Goal: Find specific page/section: Find specific page/section

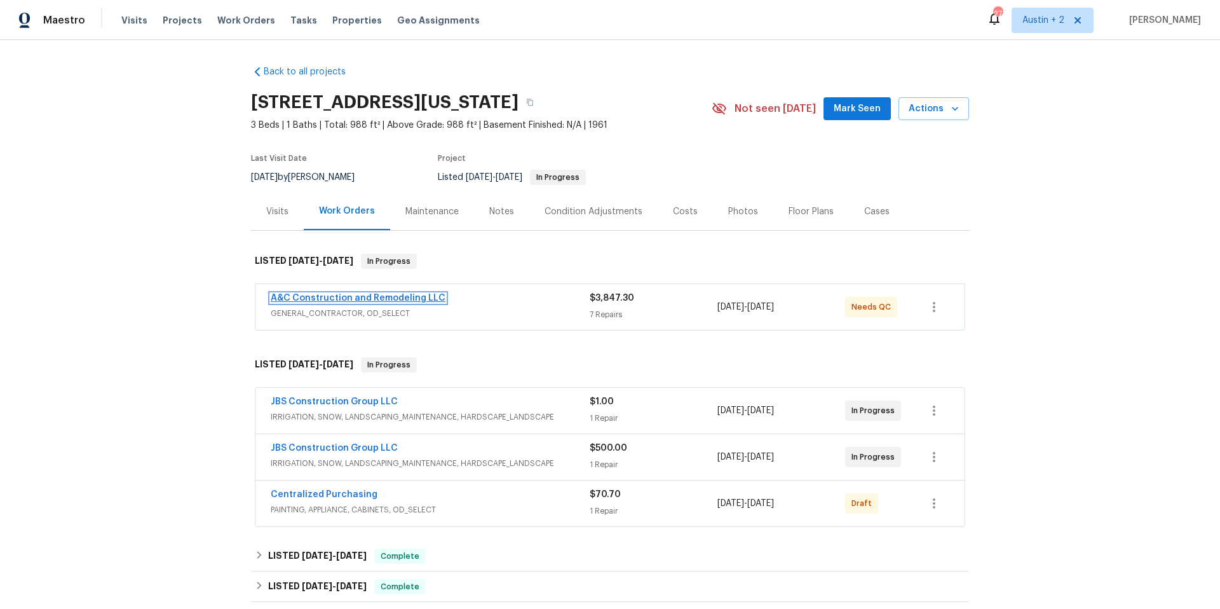
click at [409, 301] on link "A&C Construction and Remodeling LLC" at bounding box center [358, 298] width 175 height 9
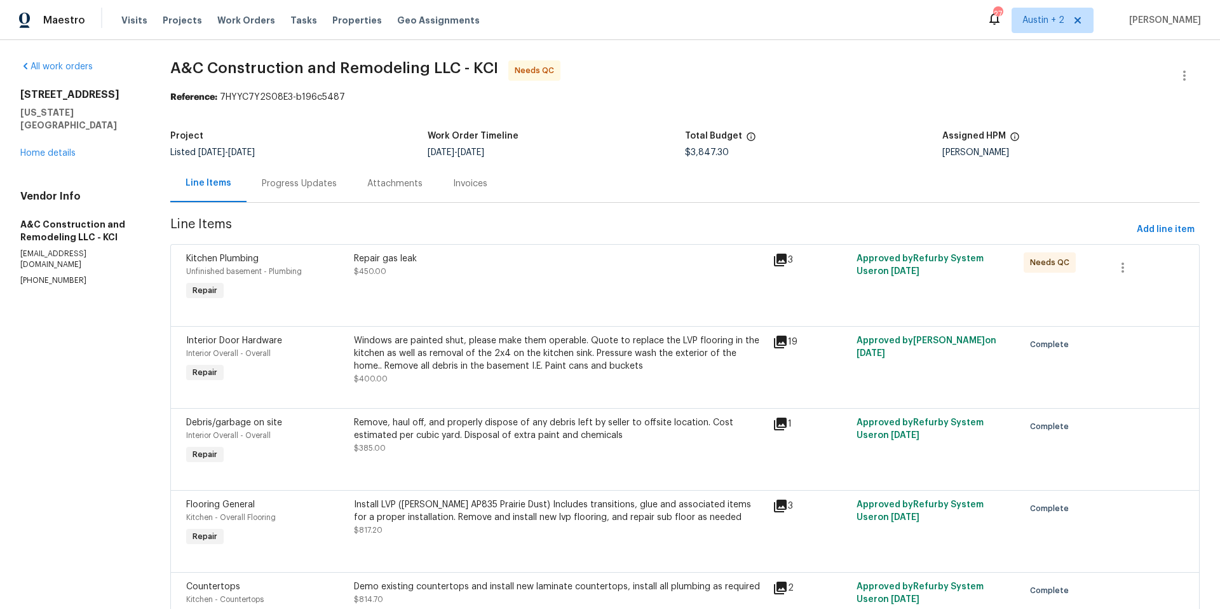
click at [778, 341] on icon at bounding box center [780, 342] width 13 height 13
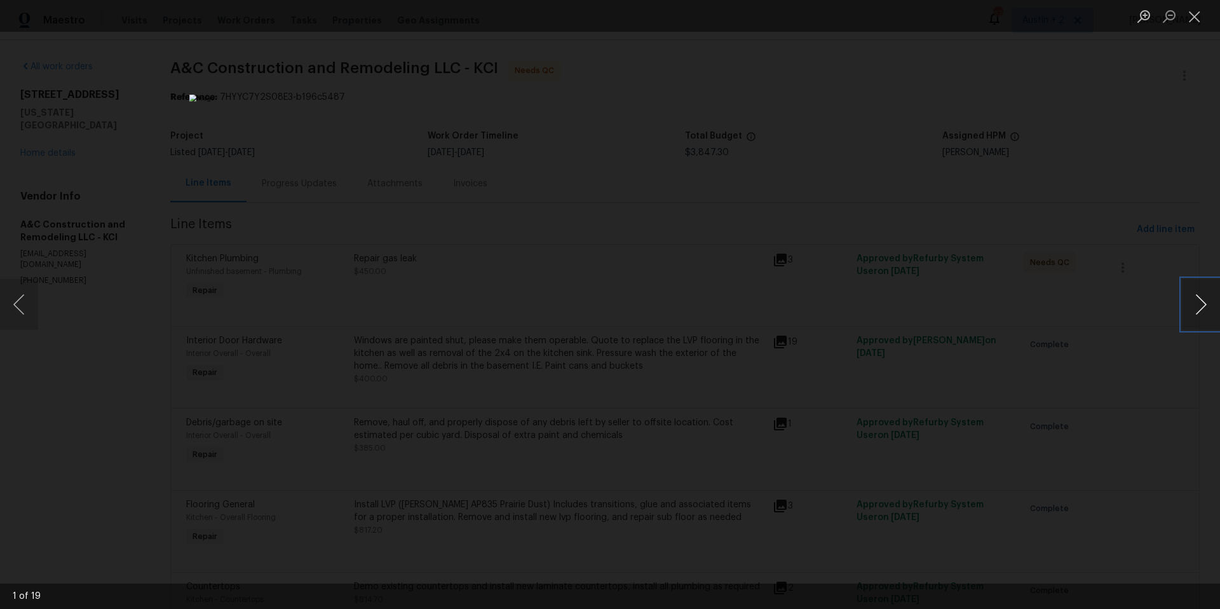
click at [1197, 302] on button "Next image" at bounding box center [1201, 304] width 38 height 51
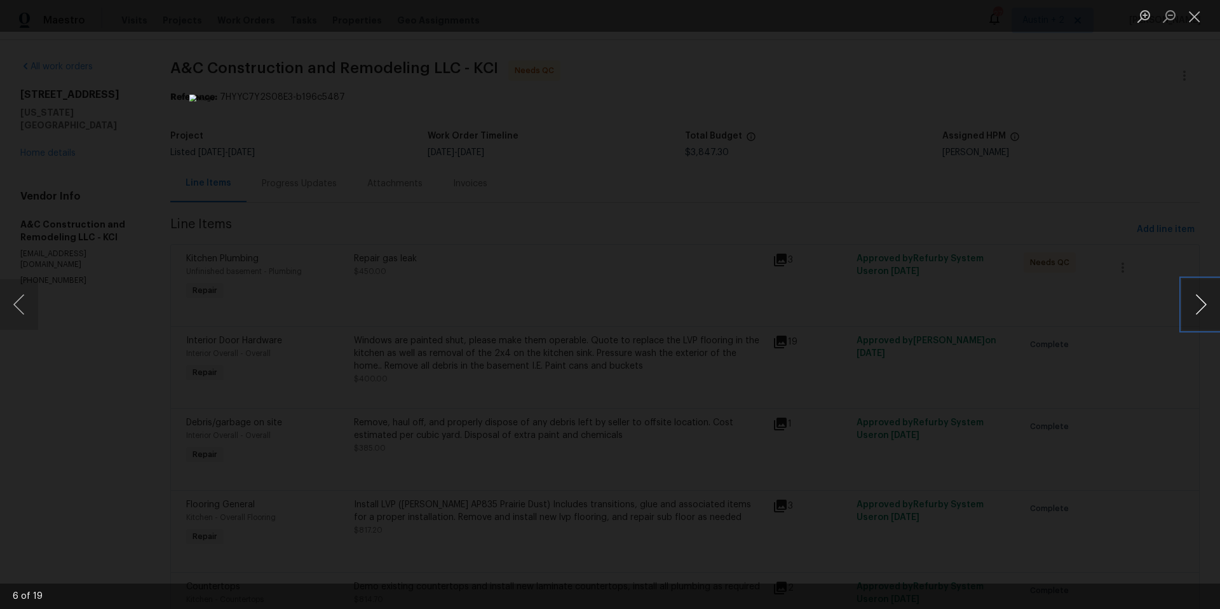
click at [1197, 302] on button "Next image" at bounding box center [1201, 304] width 38 height 51
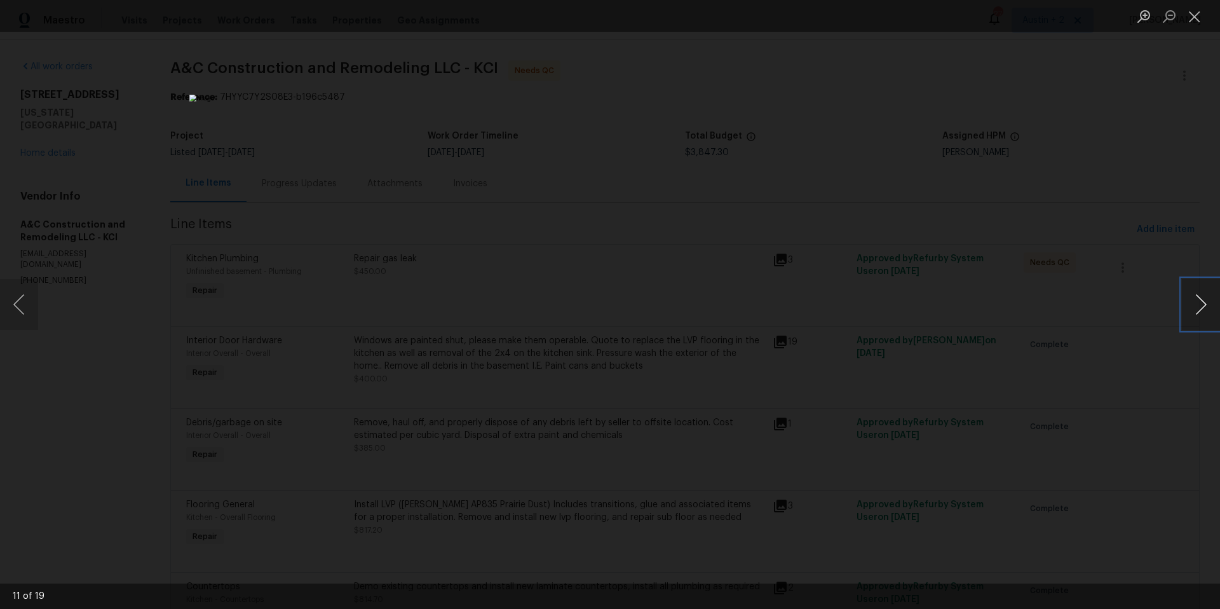
click at [1197, 302] on button "Next image" at bounding box center [1201, 304] width 38 height 51
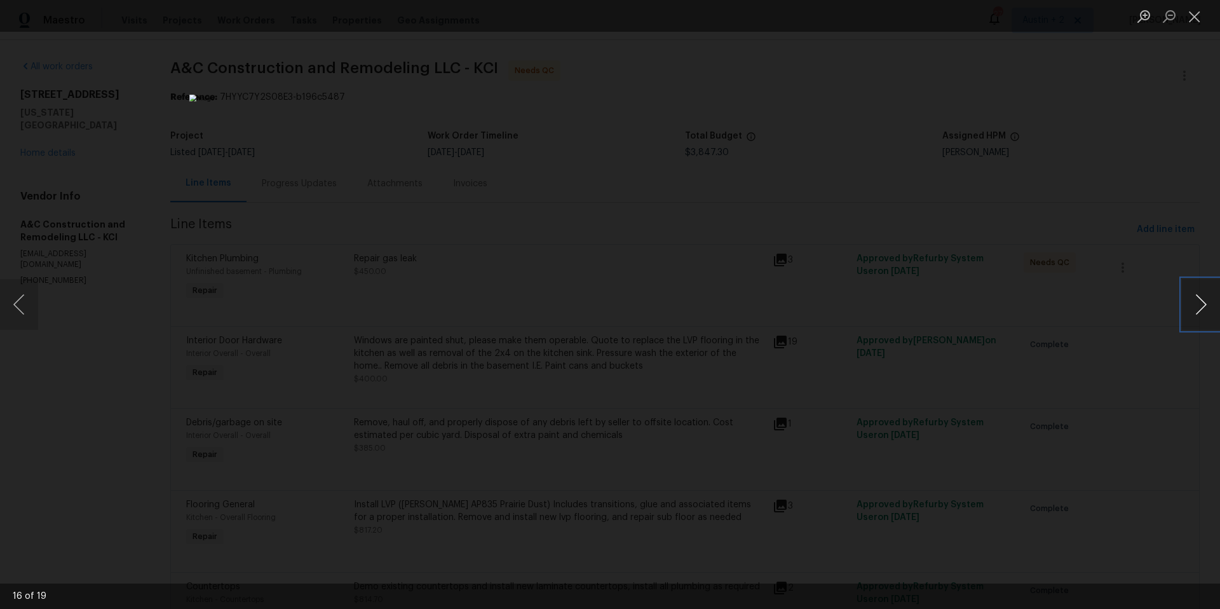
click at [1197, 302] on button "Next image" at bounding box center [1201, 304] width 38 height 51
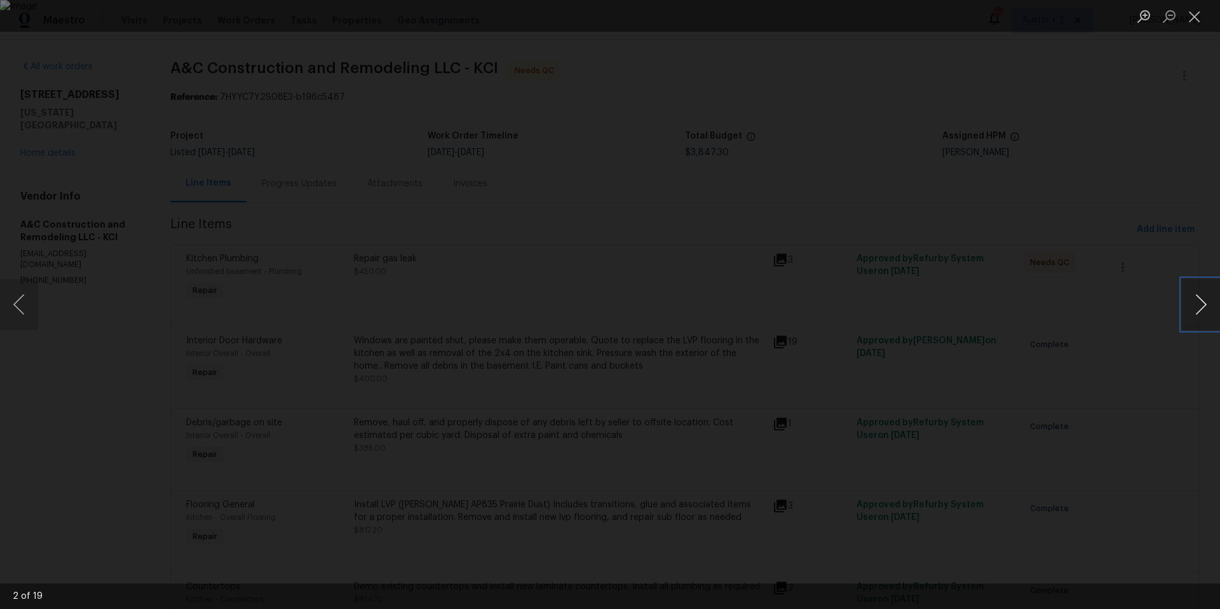
click at [1197, 302] on button "Next image" at bounding box center [1201, 304] width 38 height 51
click at [1197, 18] on button "Close lightbox" at bounding box center [1194, 16] width 25 height 22
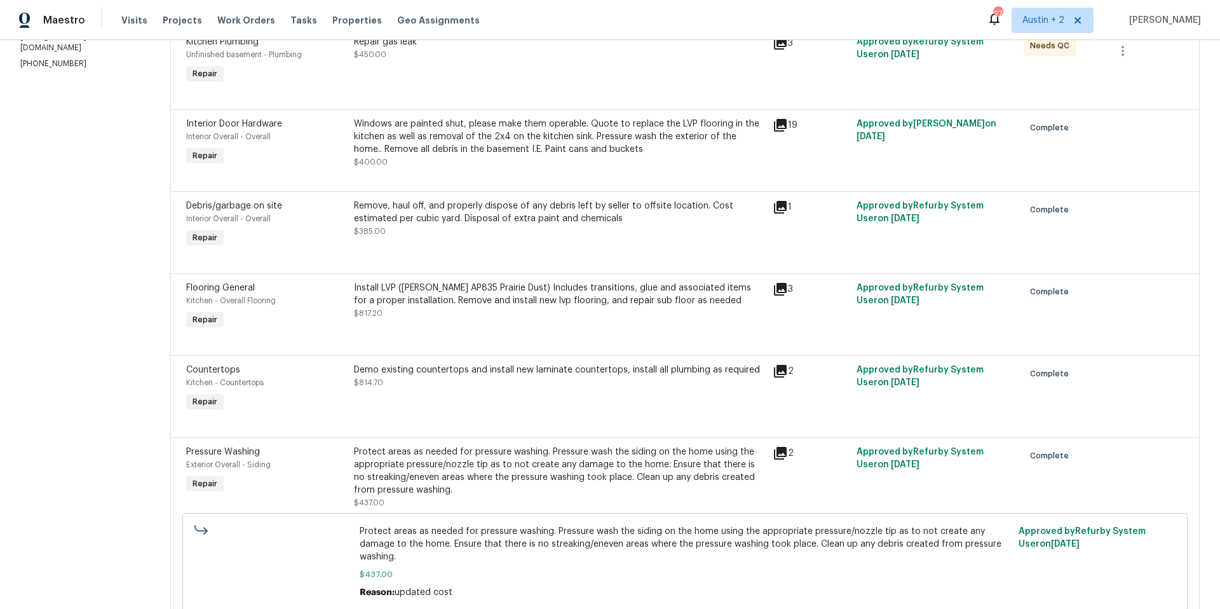
scroll to position [360, 0]
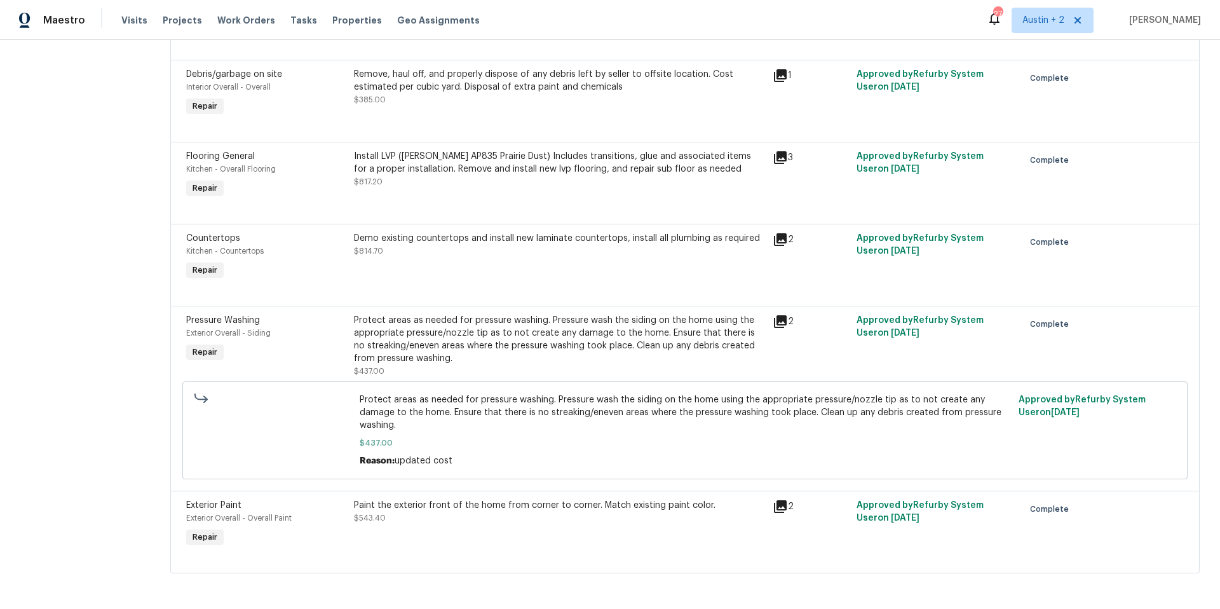
click at [779, 233] on icon at bounding box center [780, 239] width 13 height 13
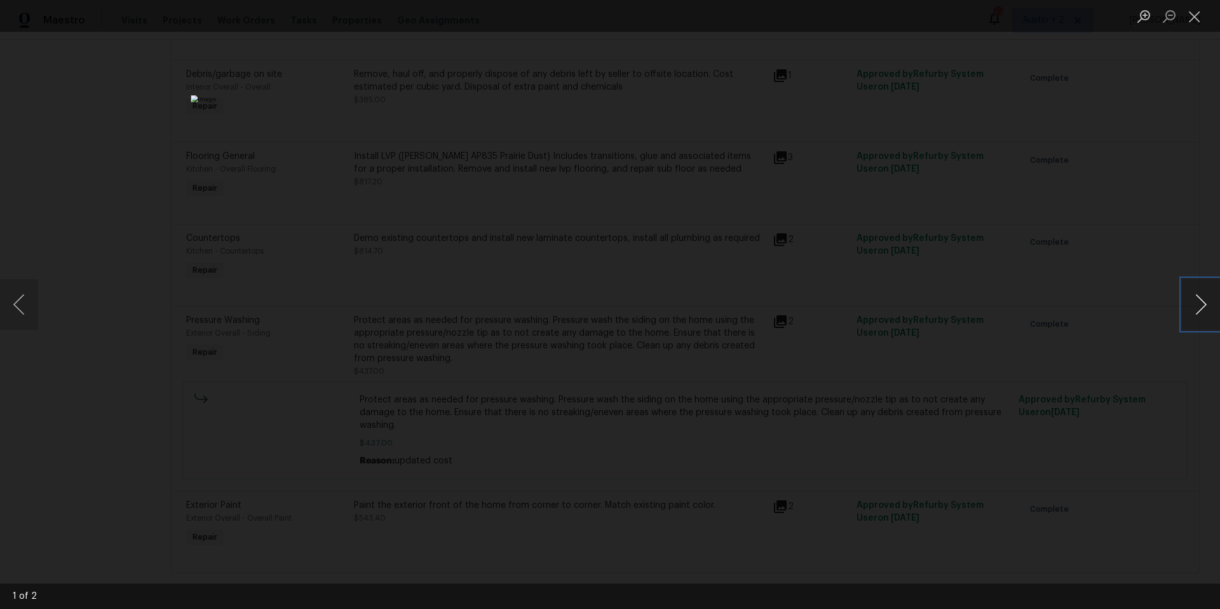
click at [1202, 302] on button "Next image" at bounding box center [1201, 304] width 38 height 51
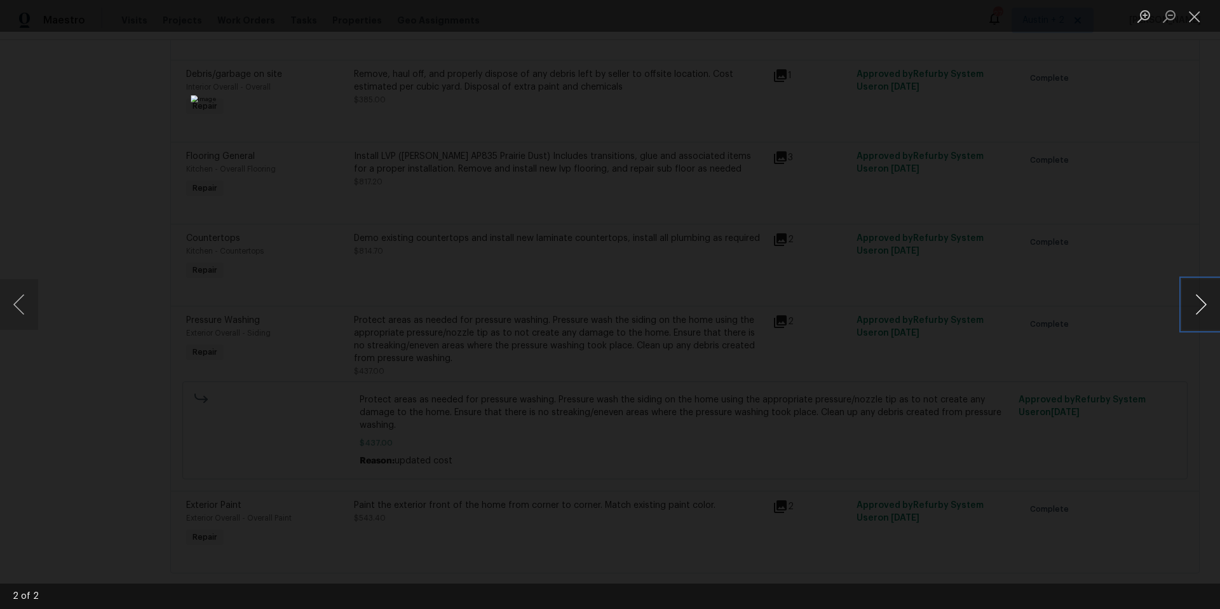
click at [1202, 302] on button "Next image" at bounding box center [1201, 304] width 38 height 51
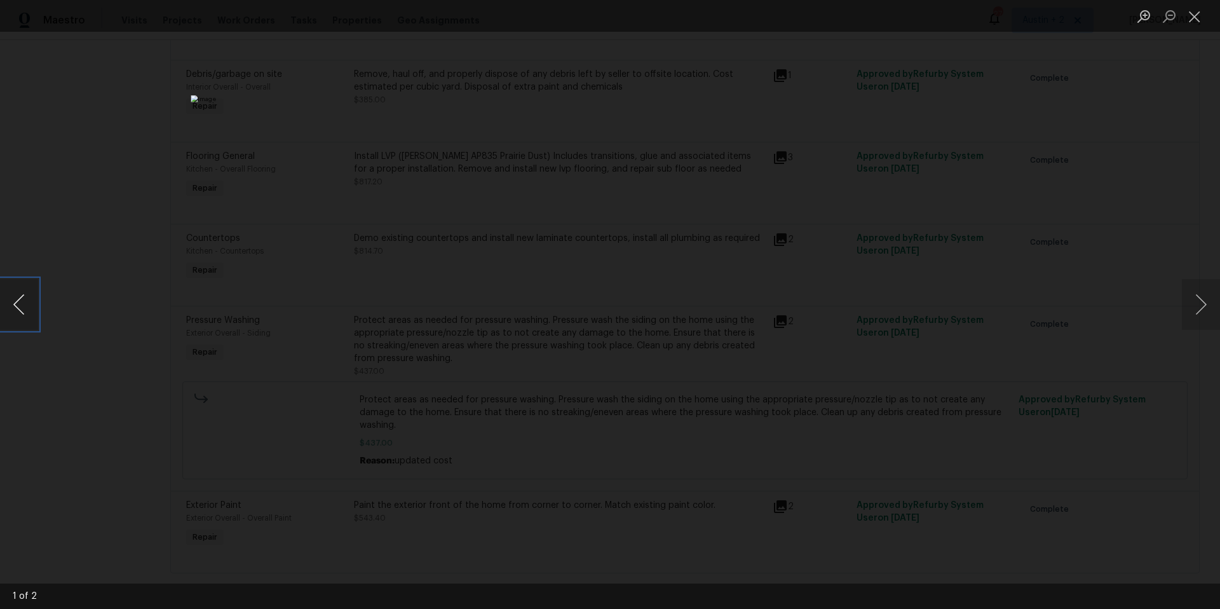
click at [25, 309] on button "Previous image" at bounding box center [19, 304] width 38 height 51
click at [672, 255] on img "Lightbox" at bounding box center [610, 304] width 838 height 418
click at [616, 277] on img "Lightbox" at bounding box center [610, 304] width 838 height 418
drag, startPoint x: 1013, startPoint y: 276, endPoint x: 1061, endPoint y: 217, distance: 75.8
click at [1014, 275] on div "Lightbox" at bounding box center [610, 304] width 1220 height 609
